Goal: Find specific page/section: Find specific page/section

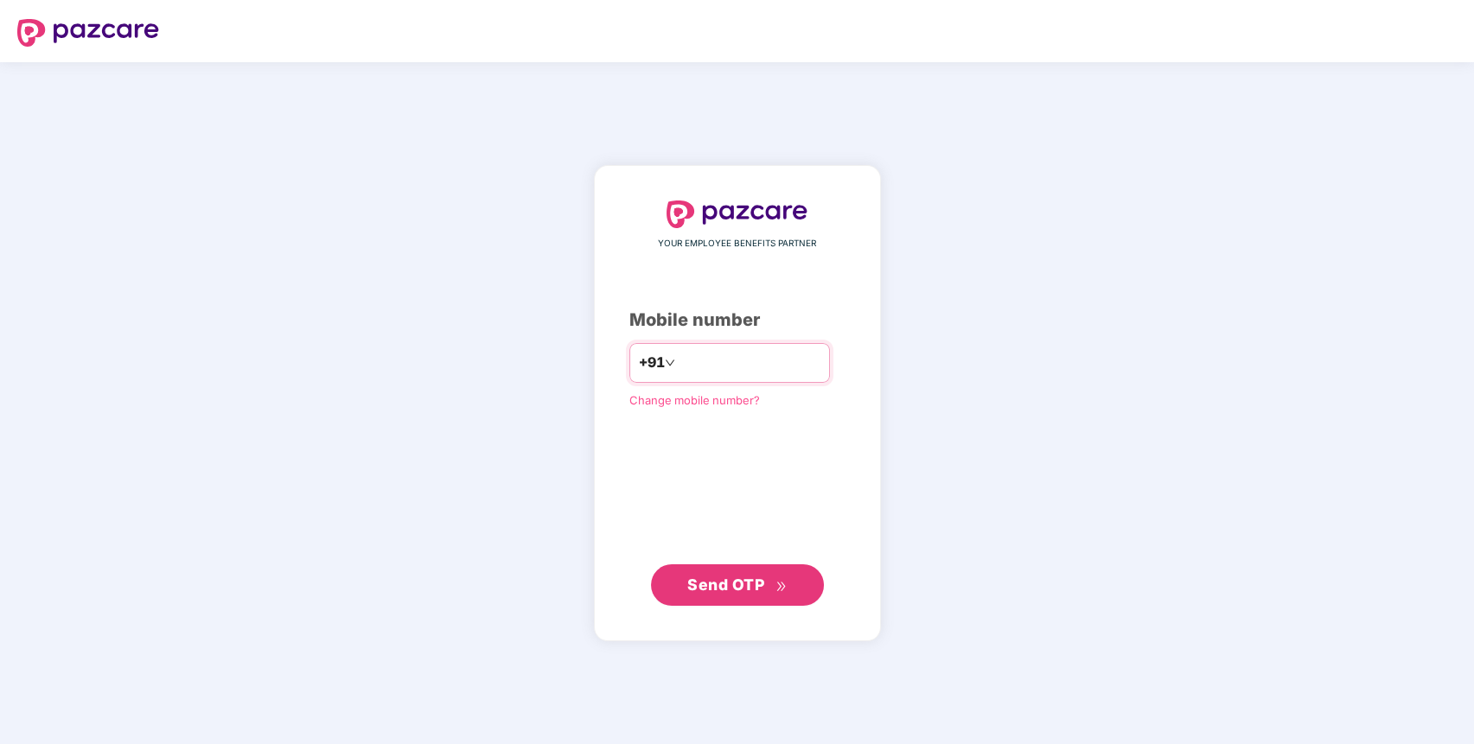
click at [780, 371] on input "number" at bounding box center [750, 363] width 142 height 28
type input "**********"
click at [712, 590] on span "Send OTP" at bounding box center [725, 585] width 77 height 18
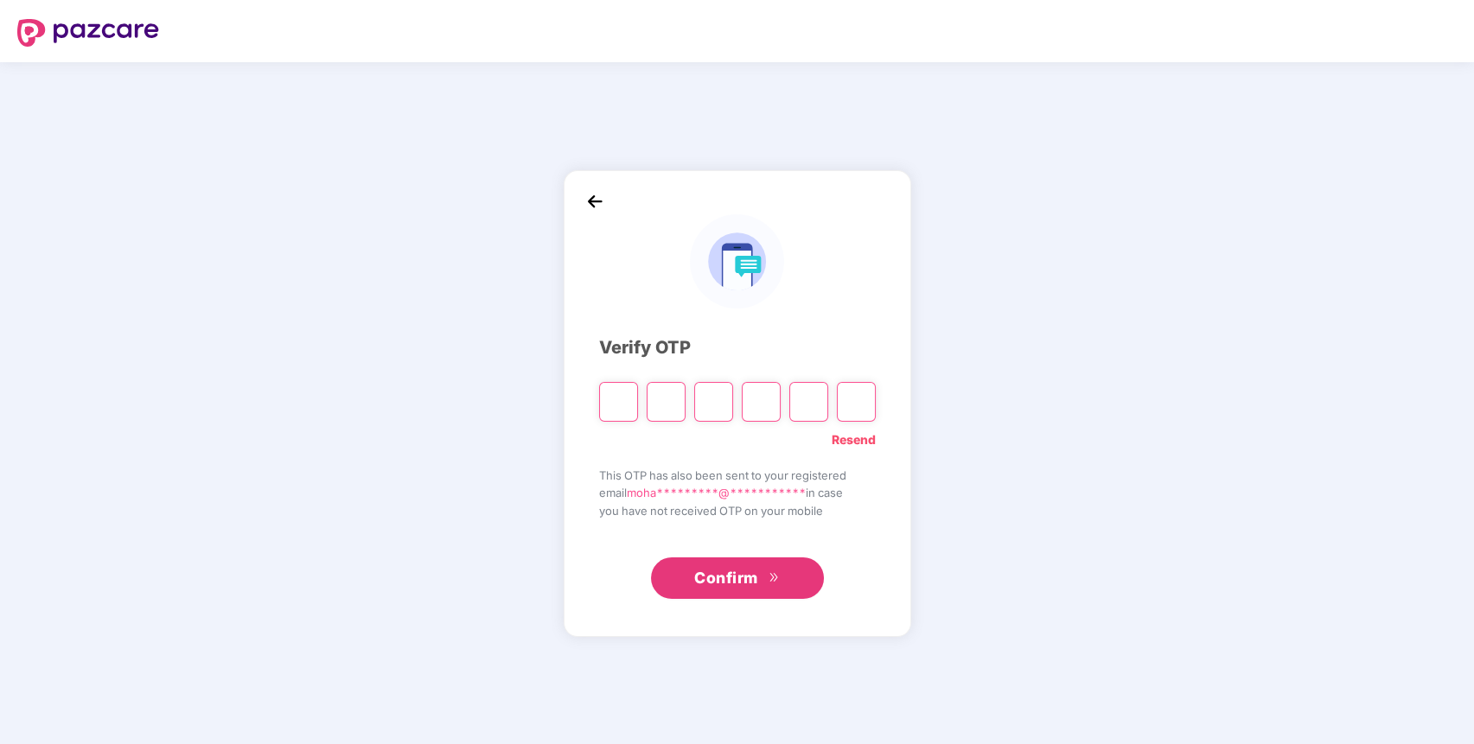
paste input "*"
type input "*"
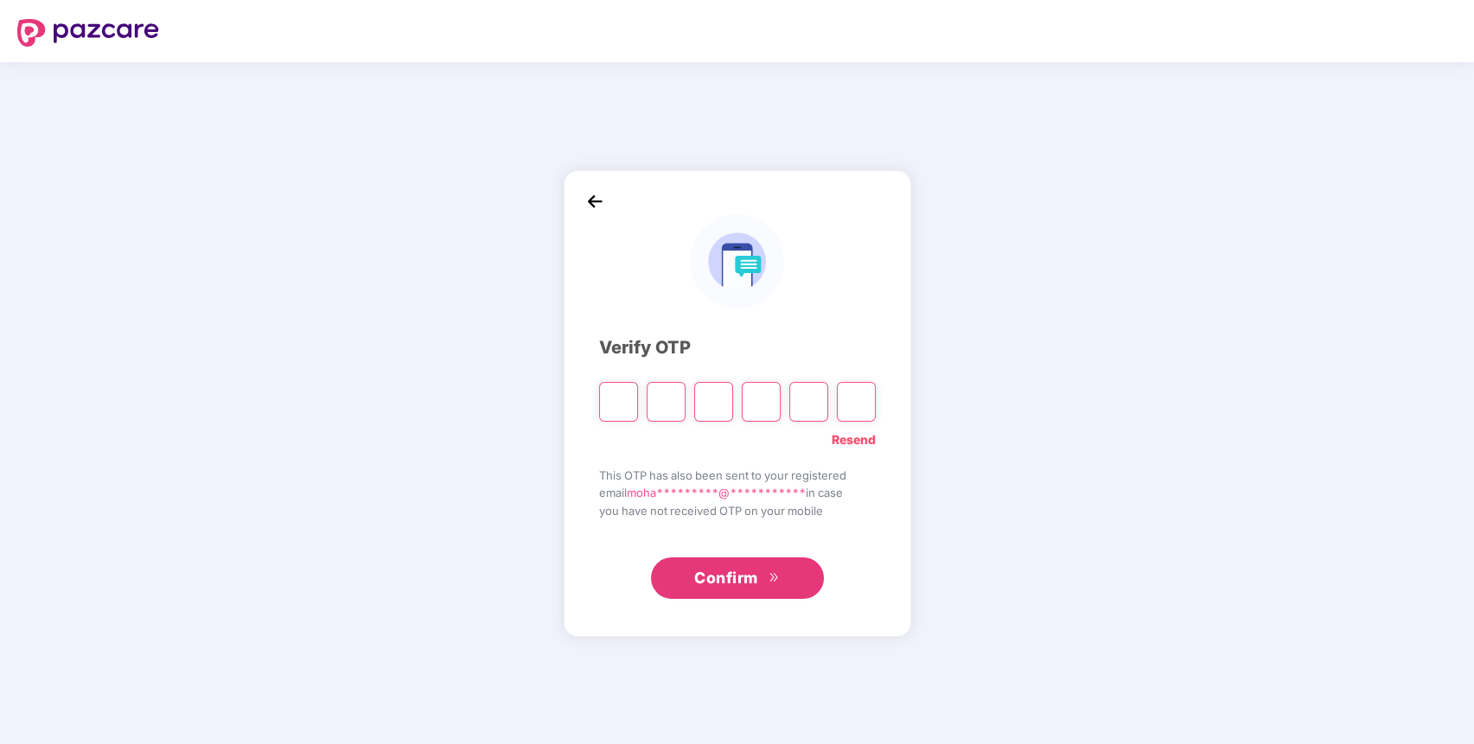
type input "*"
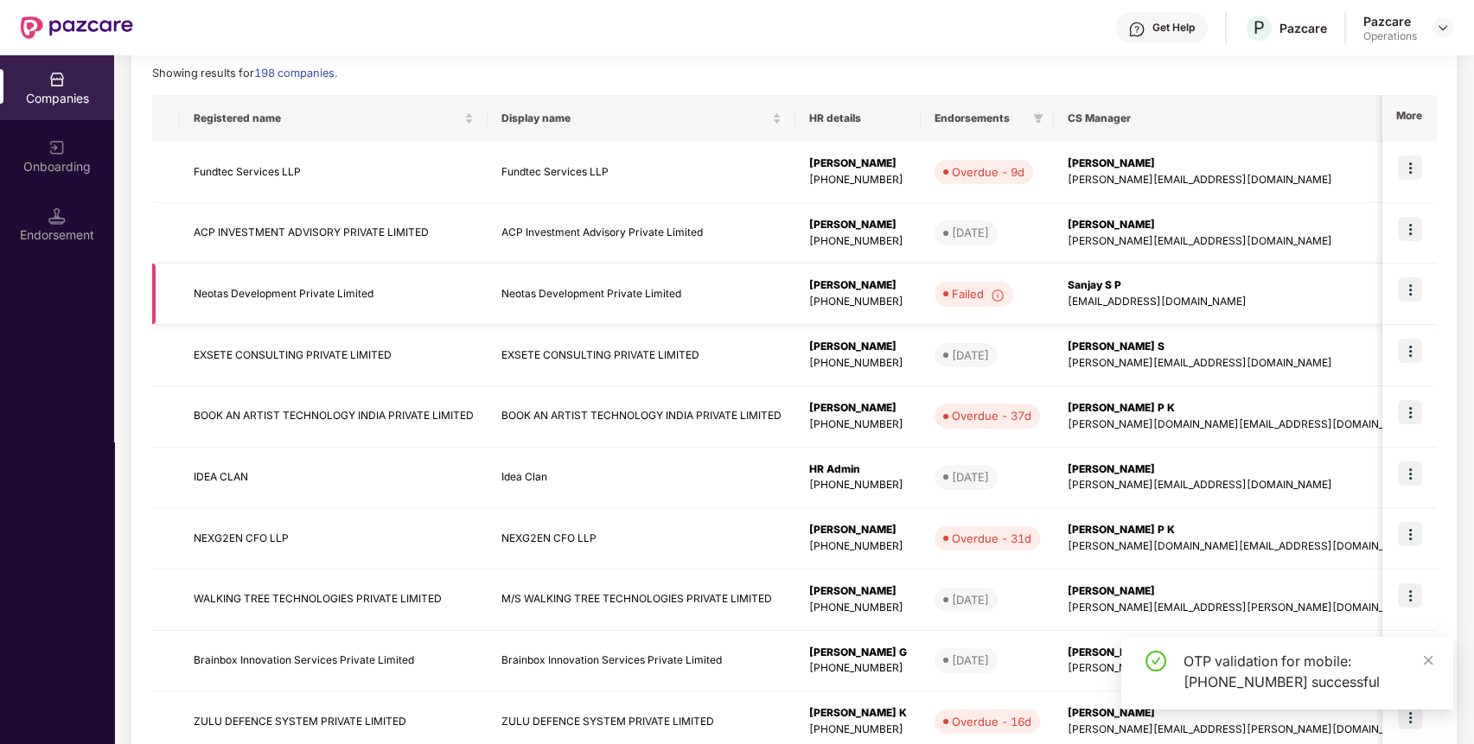
scroll to position [347, 0]
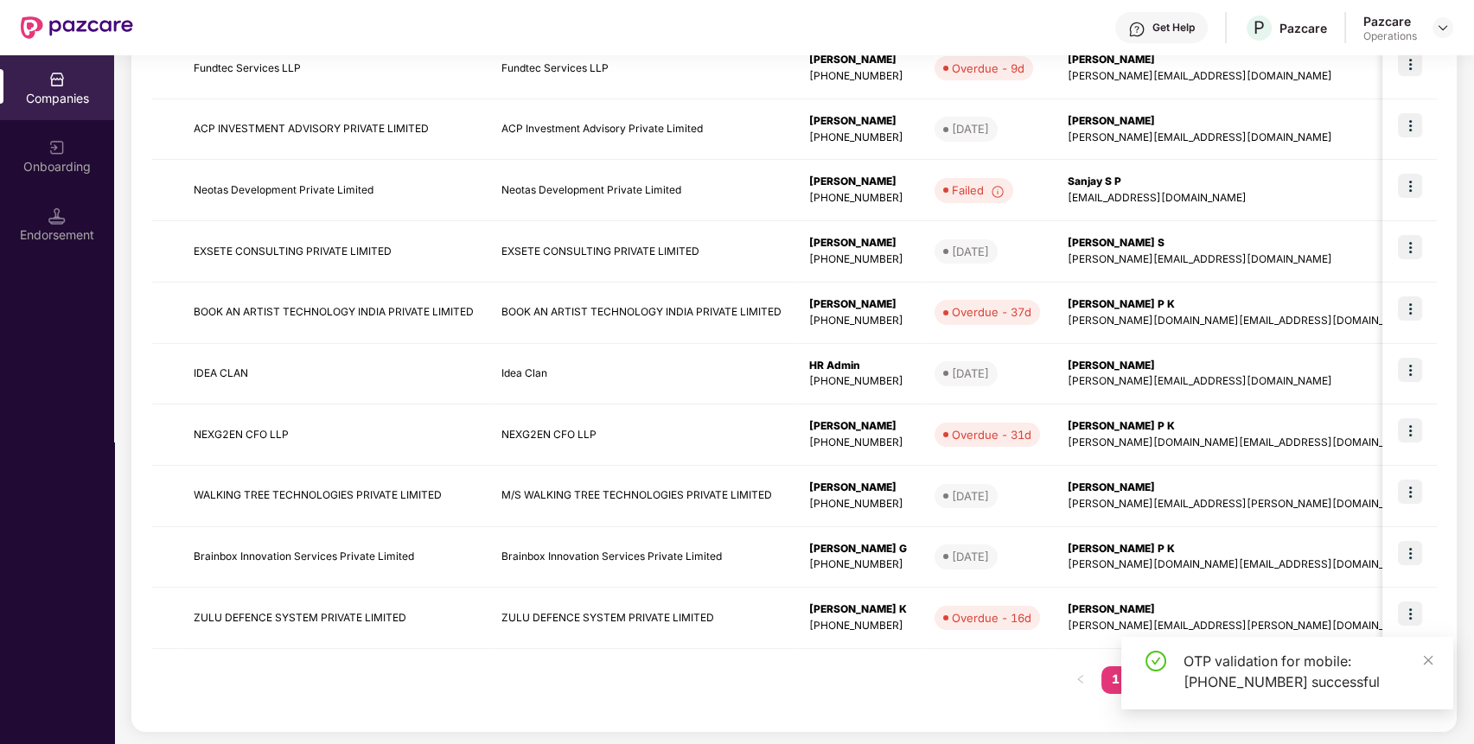
click at [926, 667] on div "Registered name Display name HR details Endorsements CS Manager Benefits Earlie…" at bounding box center [794, 351] width 1284 height 720
click at [1432, 661] on icon "close" at bounding box center [1428, 660] width 12 height 12
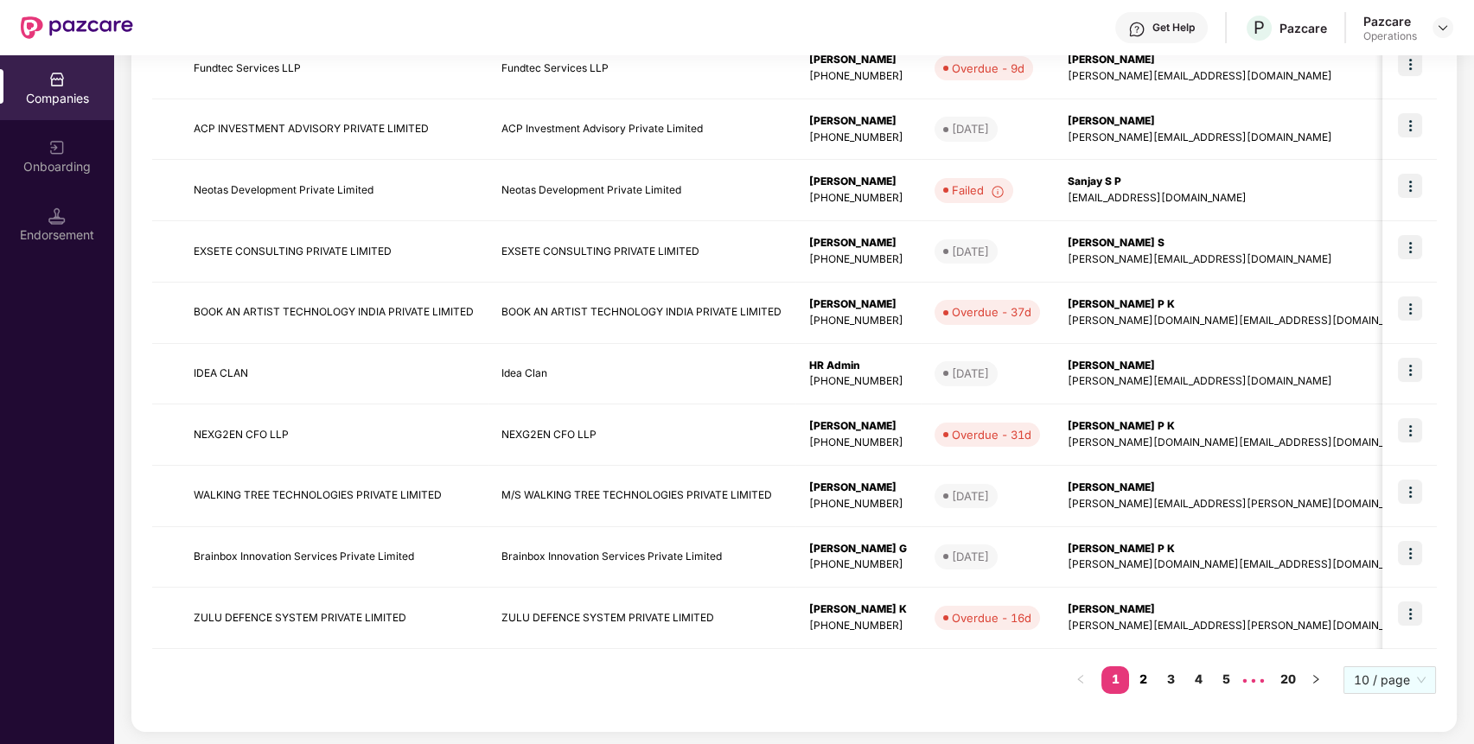
click at [1153, 683] on link "2" at bounding box center [1143, 679] width 28 height 26
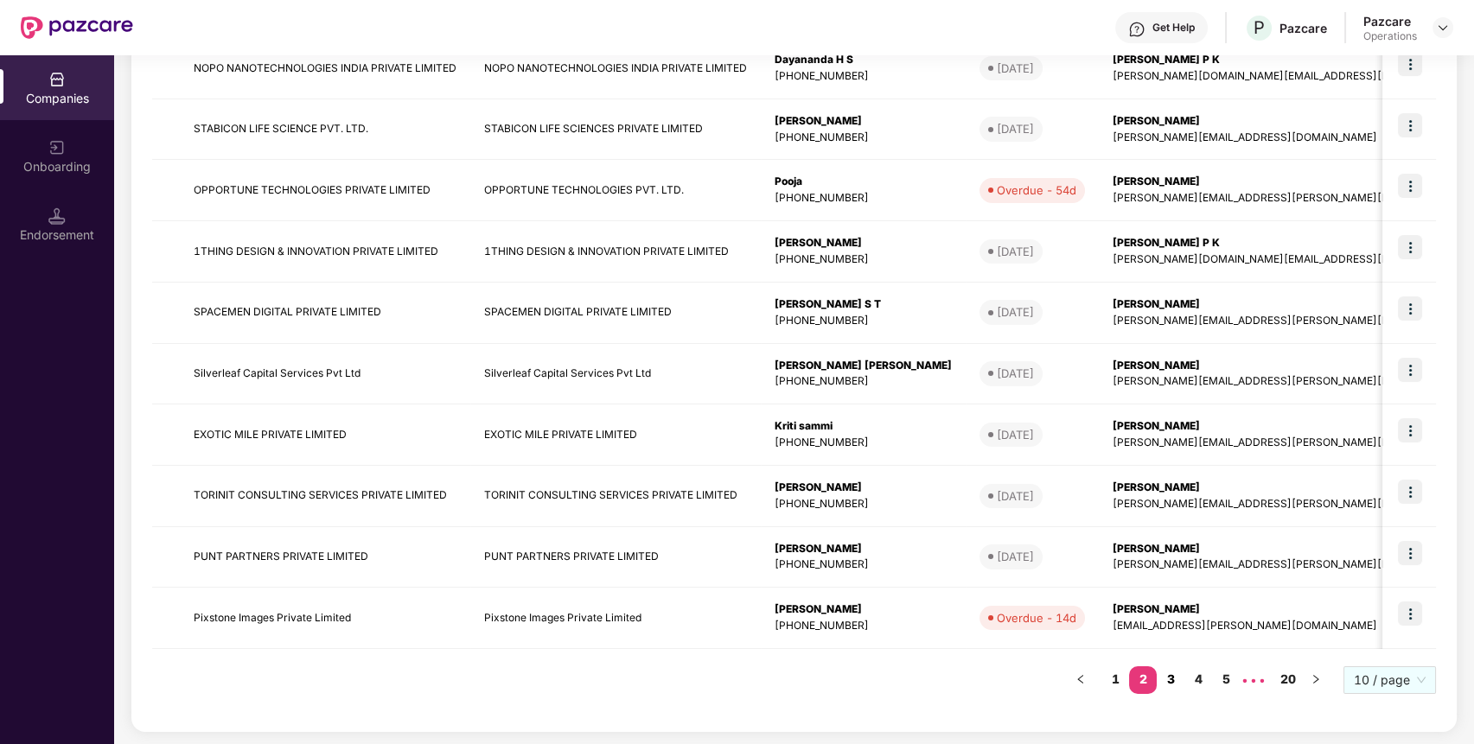
click at [1174, 677] on link "3" at bounding box center [1171, 679] width 28 height 26
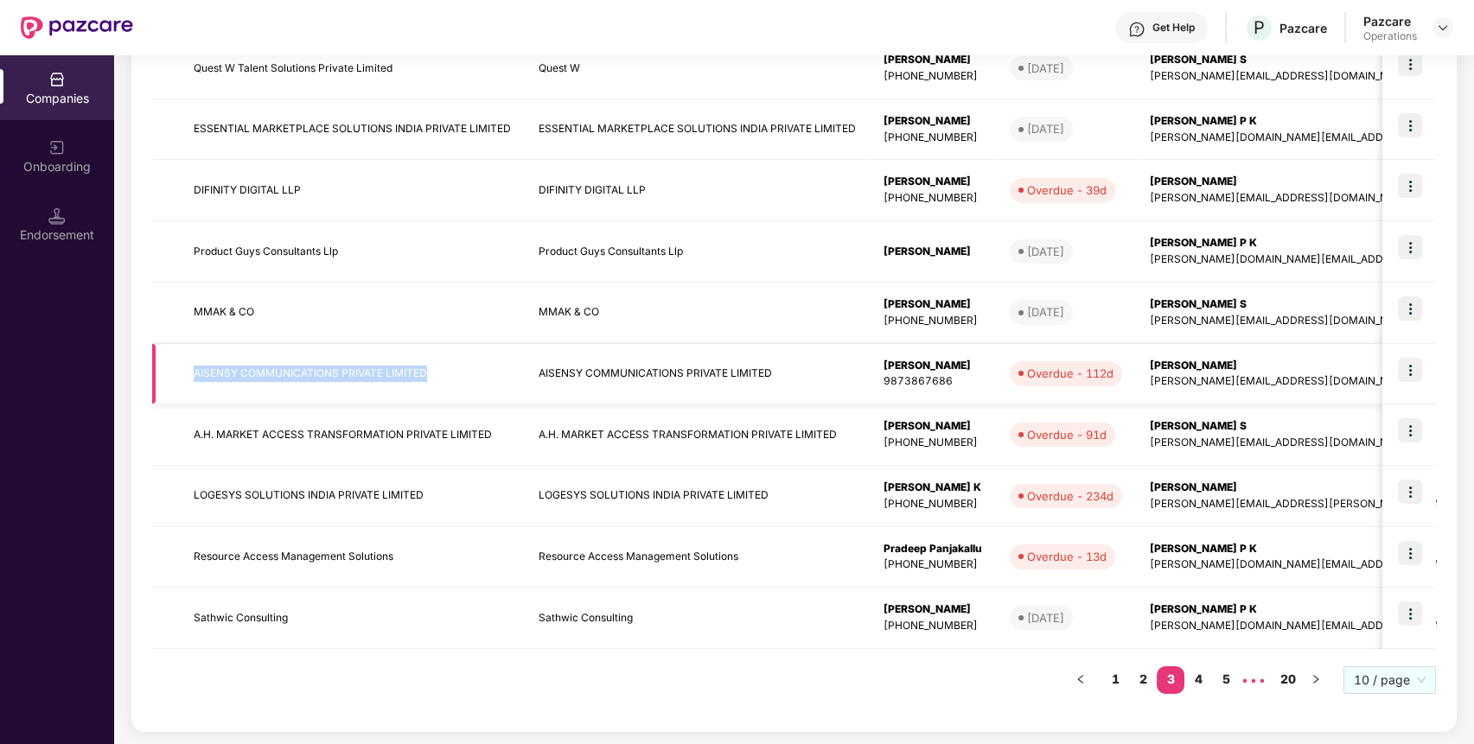
drag, startPoint x: 187, startPoint y: 368, endPoint x: 429, endPoint y: 373, distance: 242.1
click at [429, 373] on td "AISENSY COMMUNICATIONS PRIVATE LIMITED" at bounding box center [352, 374] width 345 height 61
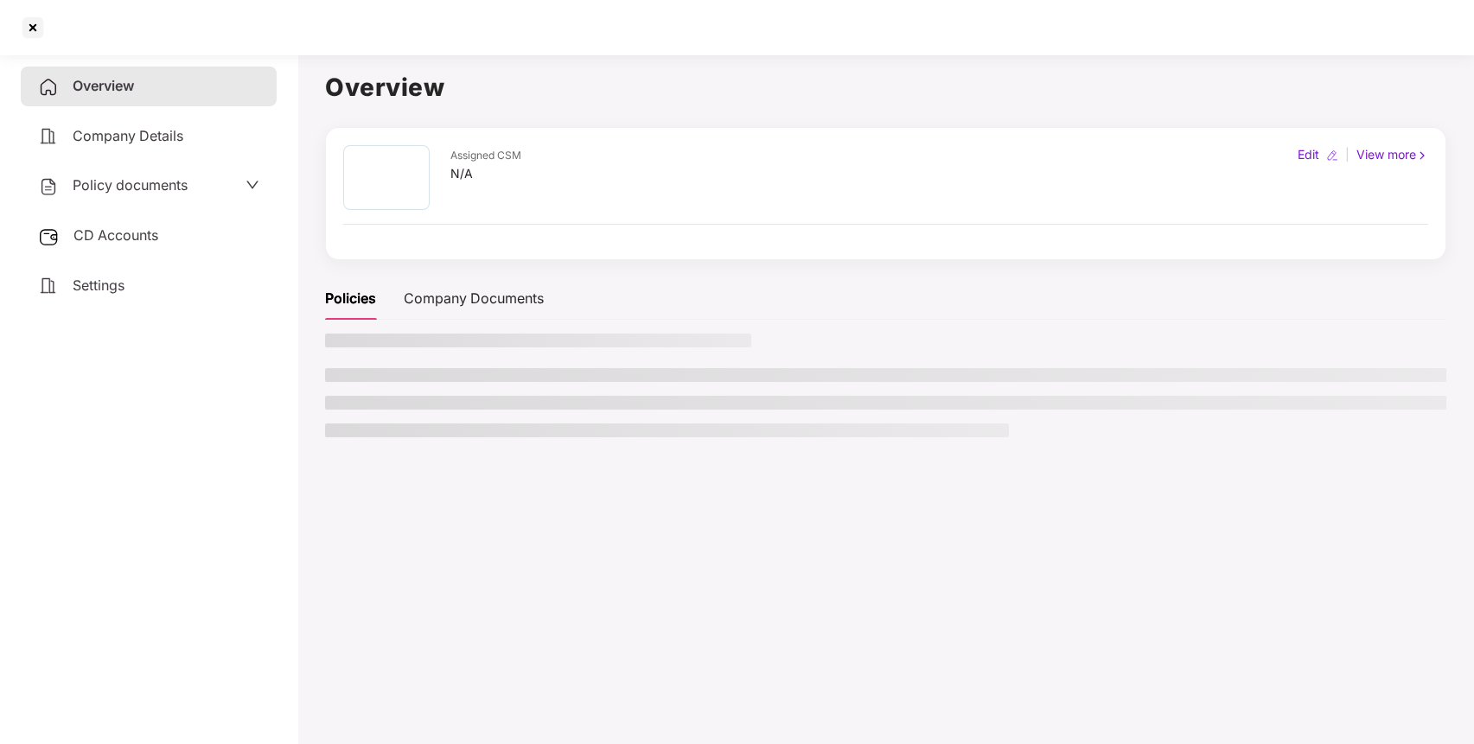
copy td "AISENSY COMMUNICATIONS PRIVATE LIMITED"
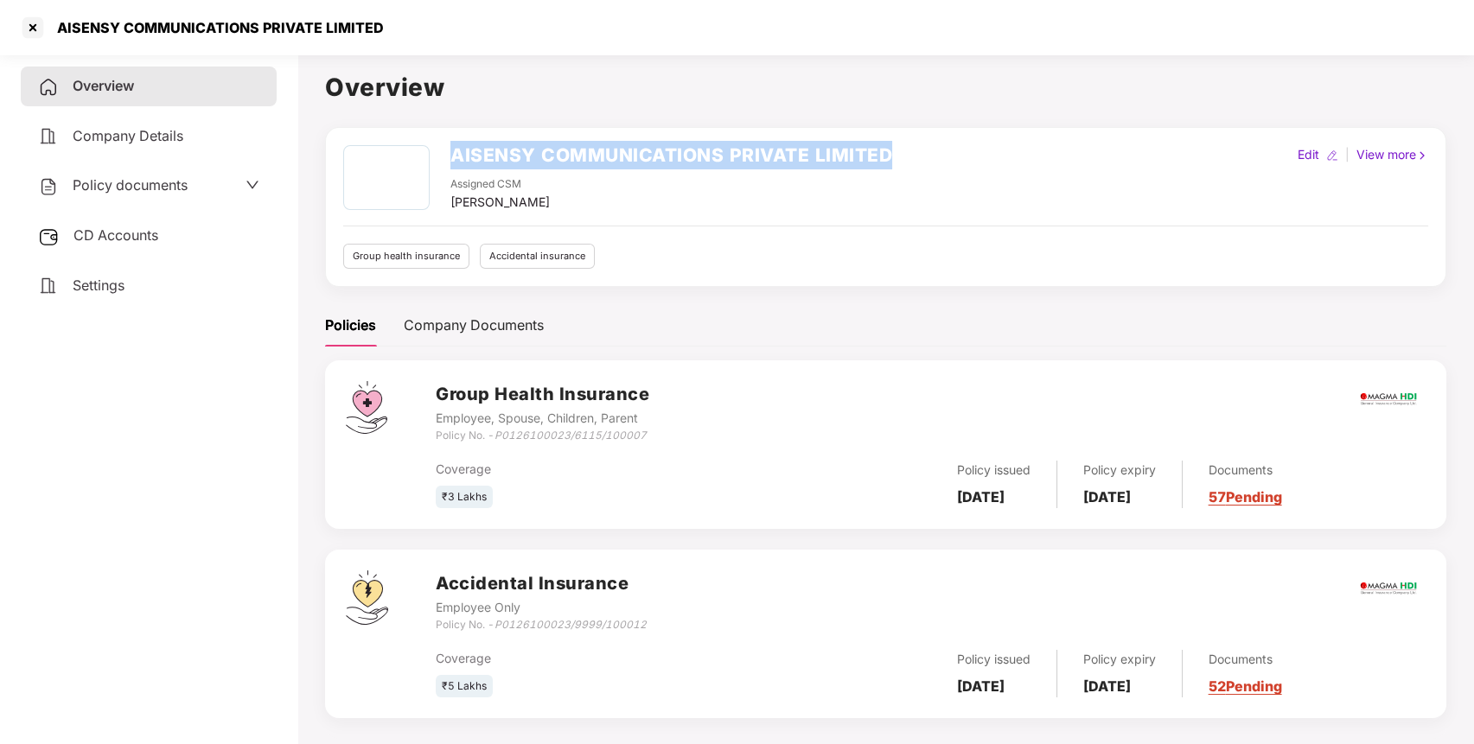
drag, startPoint x: 450, startPoint y: 157, endPoint x: 907, endPoint y: 133, distance: 457.0
click at [907, 133] on div "AISENSY COMMUNICATIONS PRIVATE LIMITED Assigned CSM [PERSON_NAME] Edit | View m…" at bounding box center [885, 207] width 1121 height 160
copy h2 "AISENSY COMMUNICATIONS PRIVATE LIMITED"
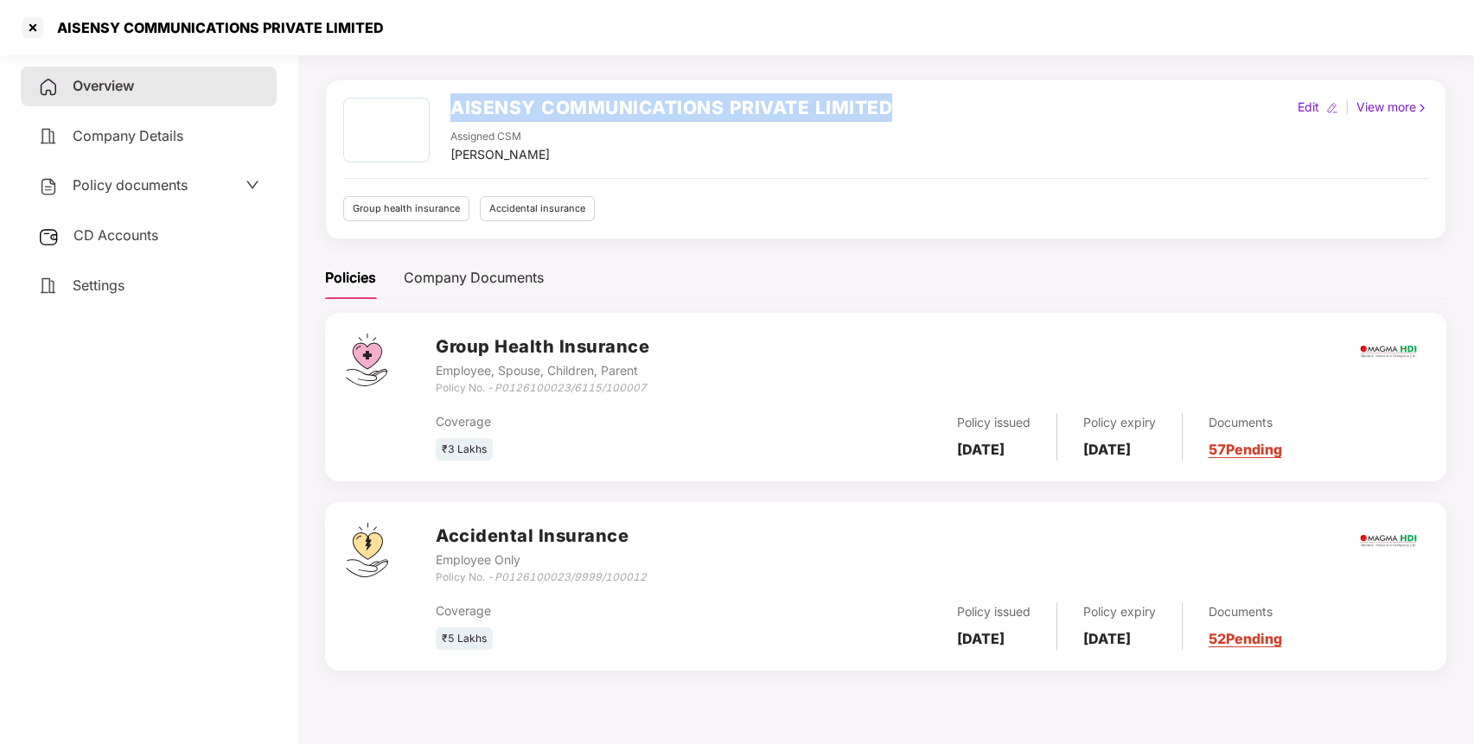
scroll to position [0, 0]
